Goal: Find specific fact: Find specific page/section

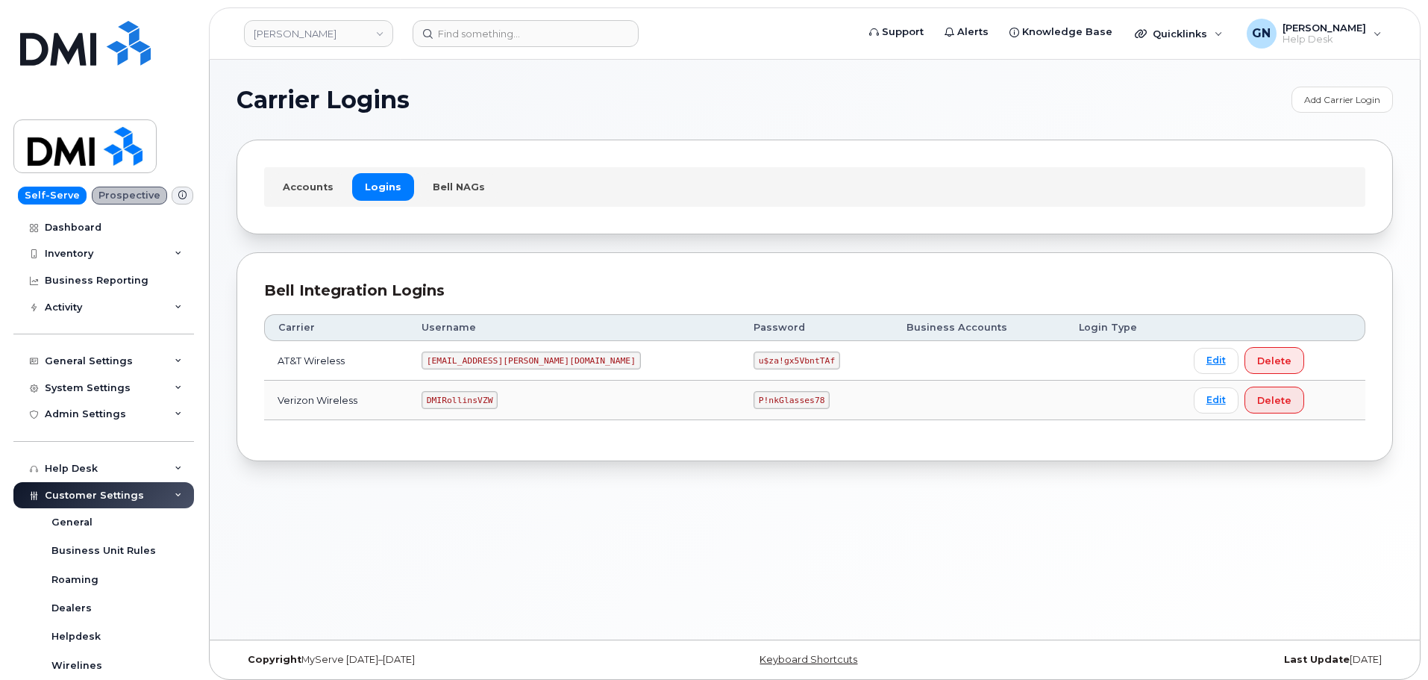
click at [480, 359] on code "[EMAIL_ADDRESS][PERSON_NAME][DOMAIN_NAME]" at bounding box center [531, 360] width 219 height 18
copy code "[EMAIL_ADDRESS][PERSON_NAME][DOMAIN_NAME]"
click at [754, 357] on code "u$za!gx5VbntTAf" at bounding box center [797, 360] width 87 height 18
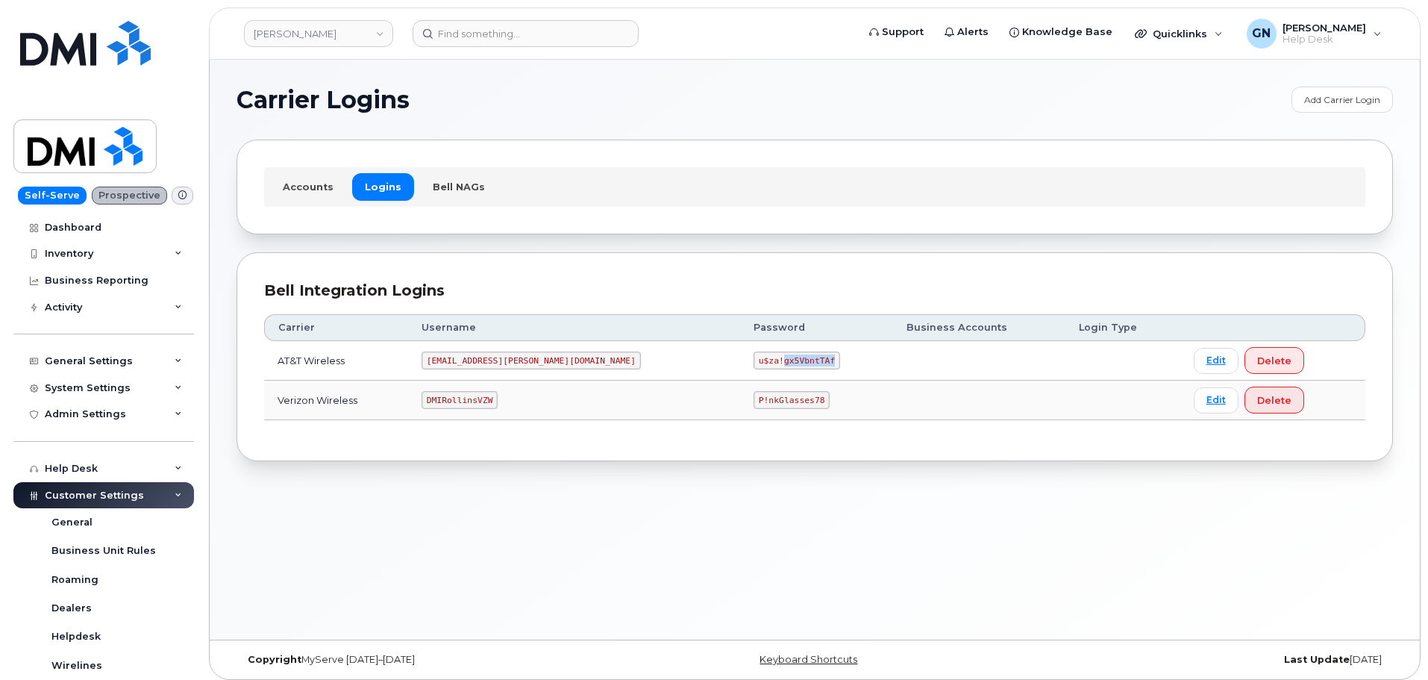
click at [754, 357] on code "u$za!gx5VbntTAf" at bounding box center [797, 360] width 87 height 18
copy code "u$za!gx5VbntTAf"
